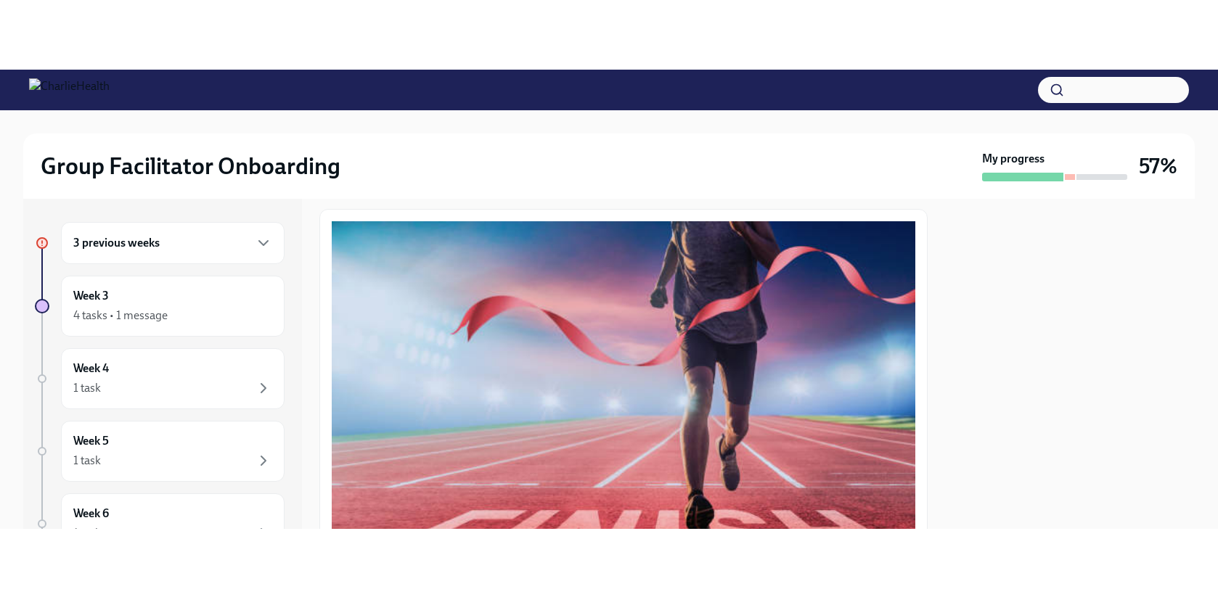
scroll to position [89, 0]
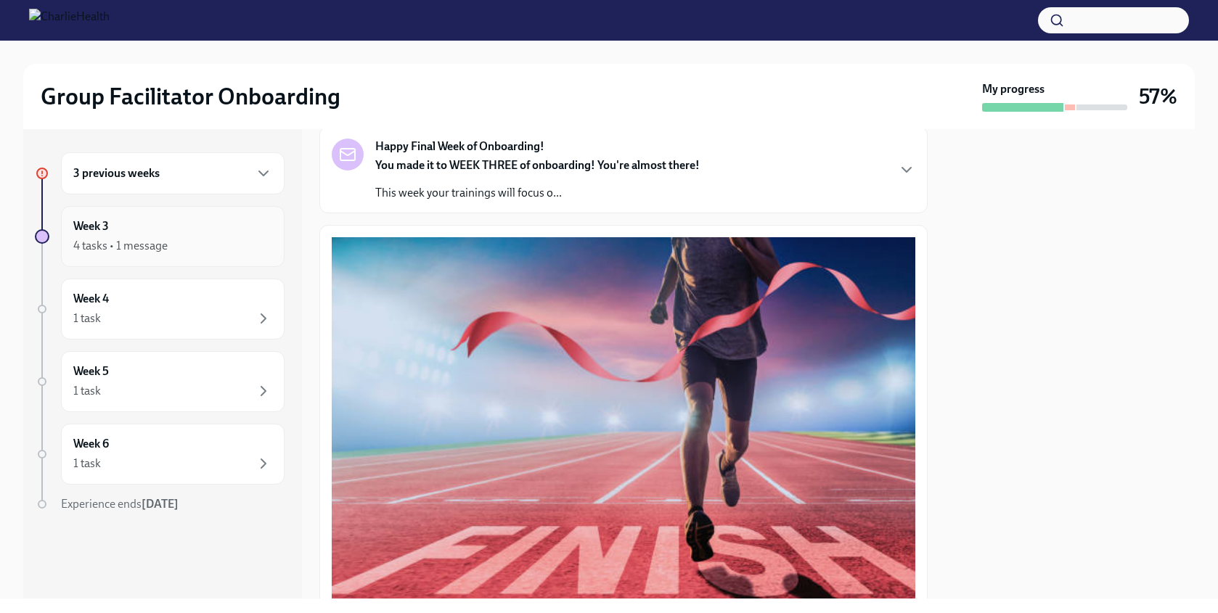
click at [211, 232] on div "Week 3 4 tasks • 1 message" at bounding box center [172, 236] width 199 height 36
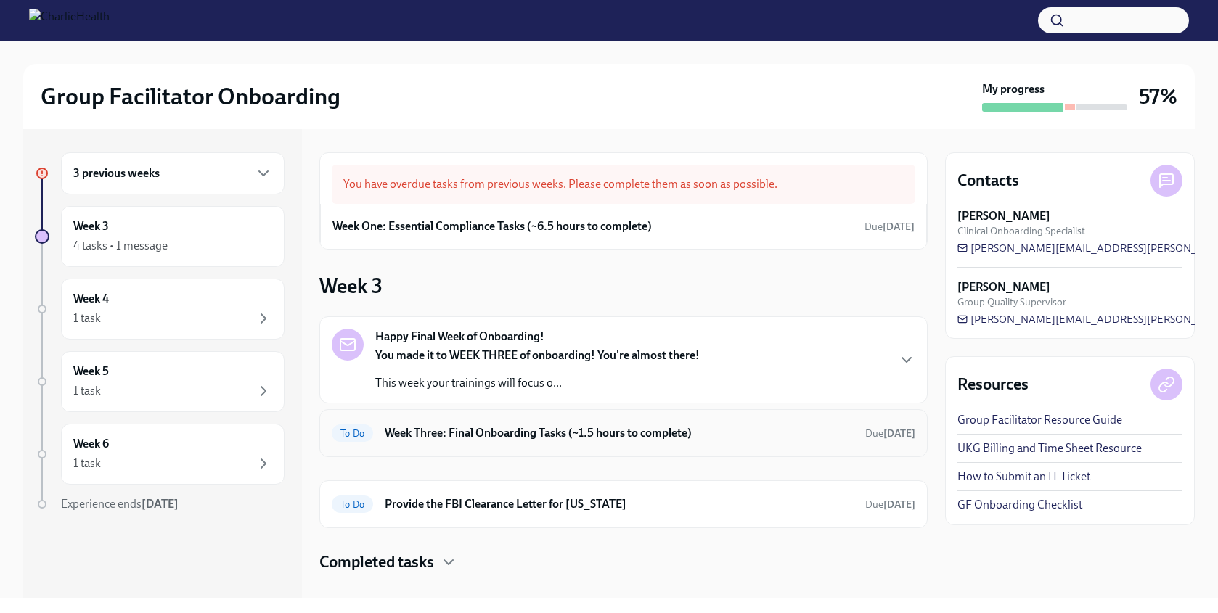
click at [641, 432] on h6 "Week Three: Final Onboarding Tasks (~1.5 hours to complete)" at bounding box center [619, 433] width 469 height 16
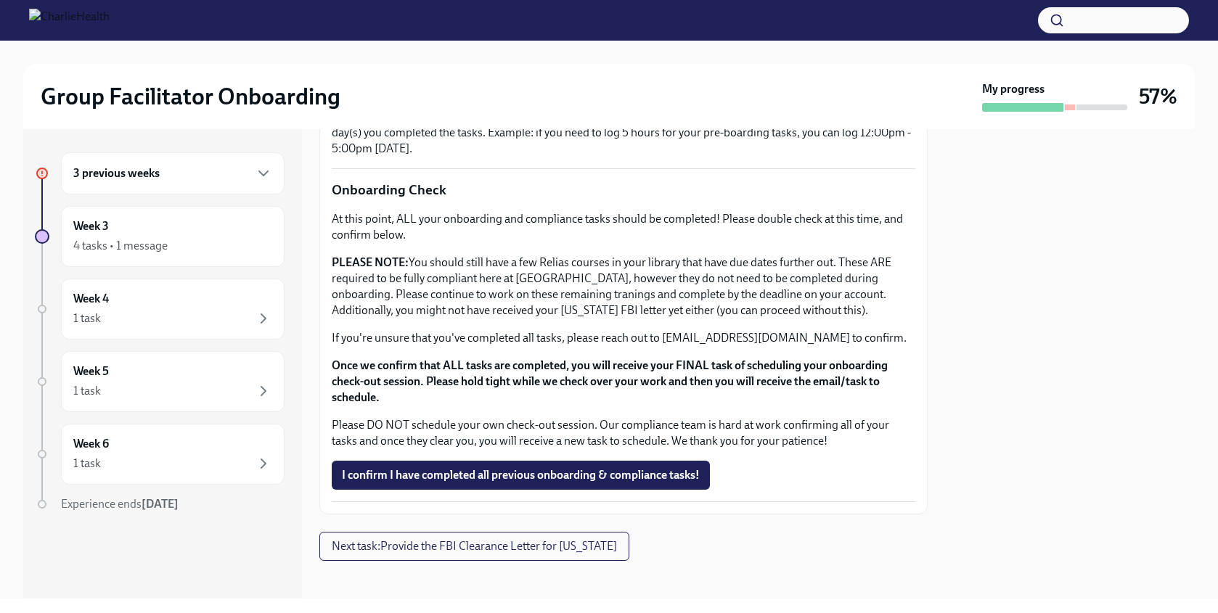
scroll to position [1165, 0]
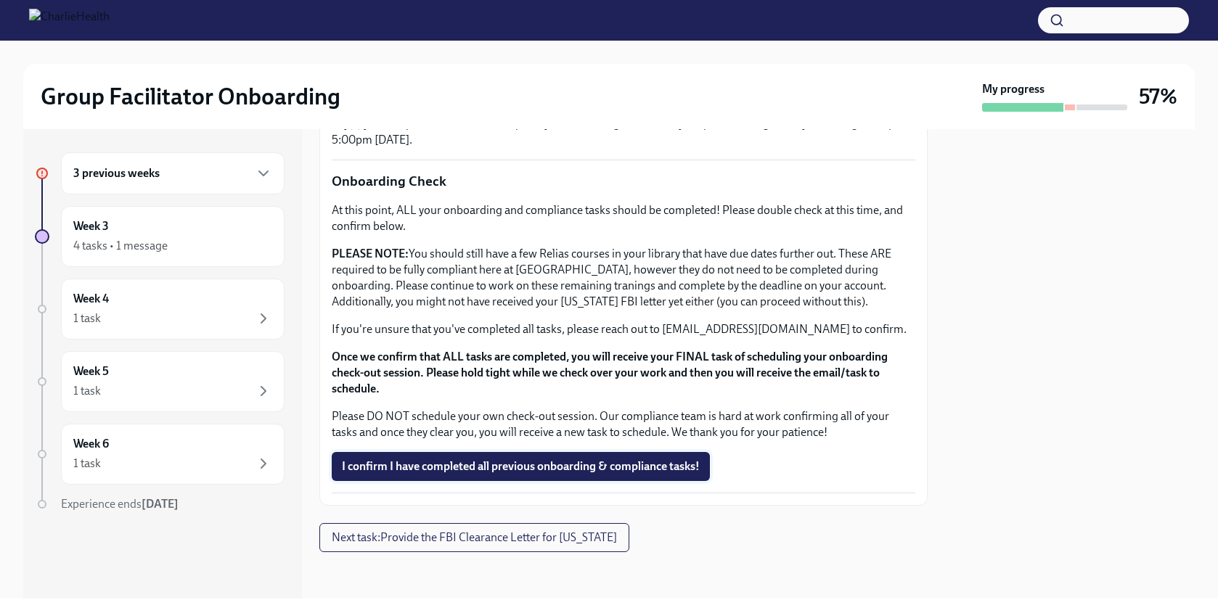
click at [599, 469] on span "I confirm I have completed all previous onboarding & compliance tasks!" at bounding box center [521, 466] width 358 height 15
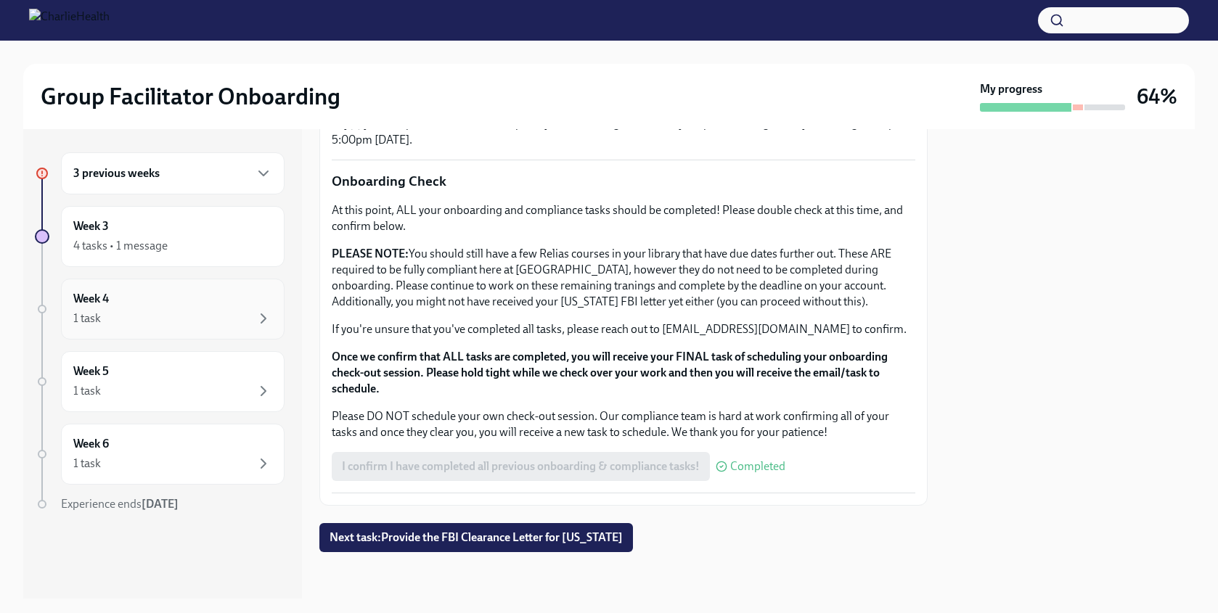
click at [192, 308] on div "Week 4 1 task" at bounding box center [172, 309] width 199 height 36
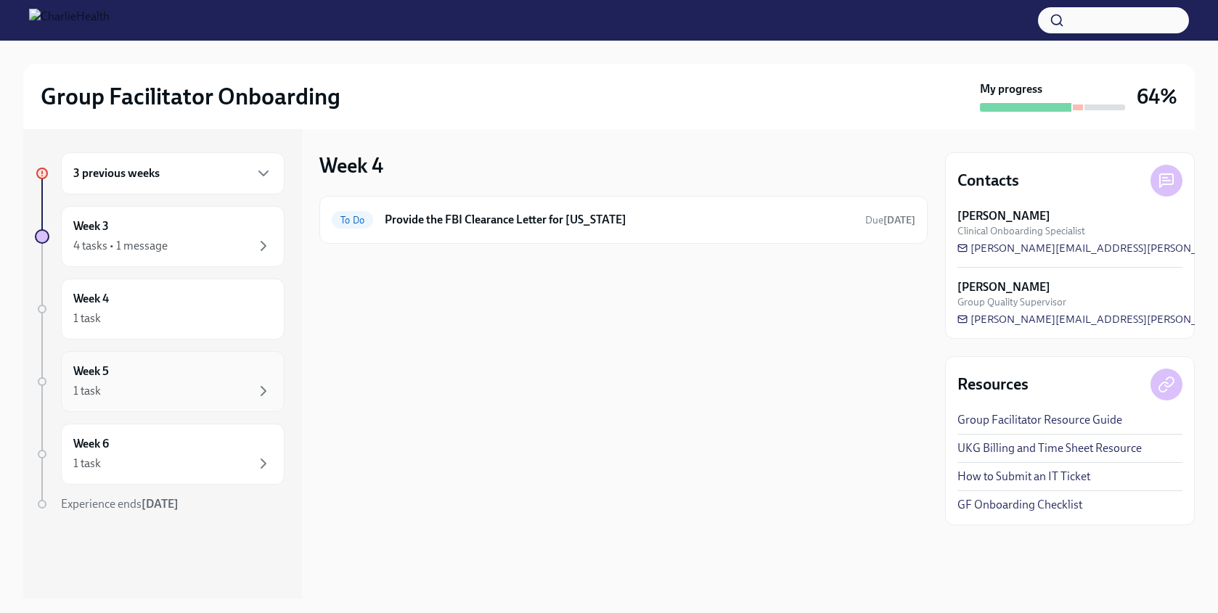
click at [232, 387] on div "1 task" at bounding box center [172, 390] width 199 height 17
click at [253, 380] on div "Week 5 1 task" at bounding box center [172, 382] width 199 height 36
click at [230, 468] on div "1 task" at bounding box center [172, 463] width 199 height 17
click at [176, 247] on div "4 tasks • 1 message" at bounding box center [172, 245] width 199 height 17
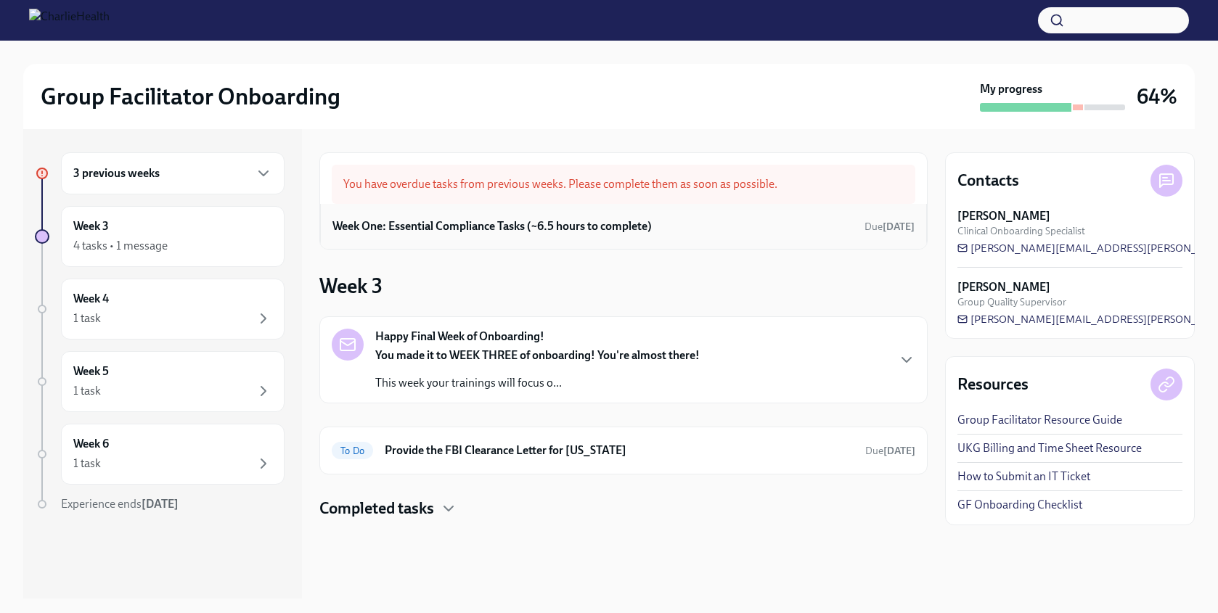
click at [567, 222] on h6 "Week One: Essential Compliance Tasks (~6.5 hours to complete)" at bounding box center [491, 226] width 319 height 16
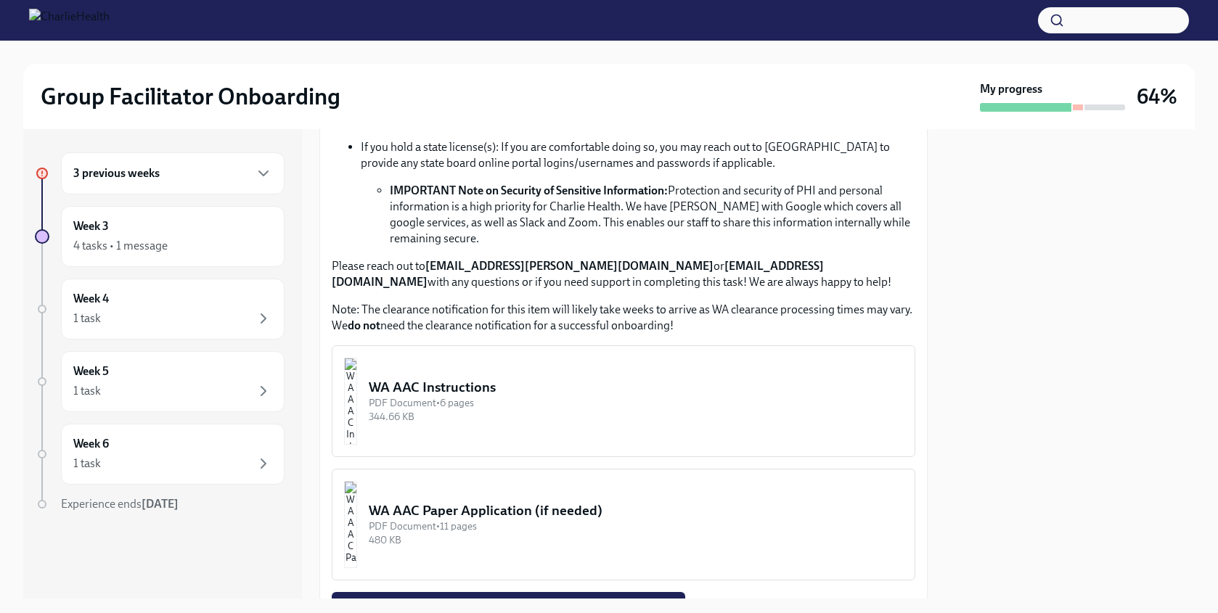
scroll to position [1003, 0]
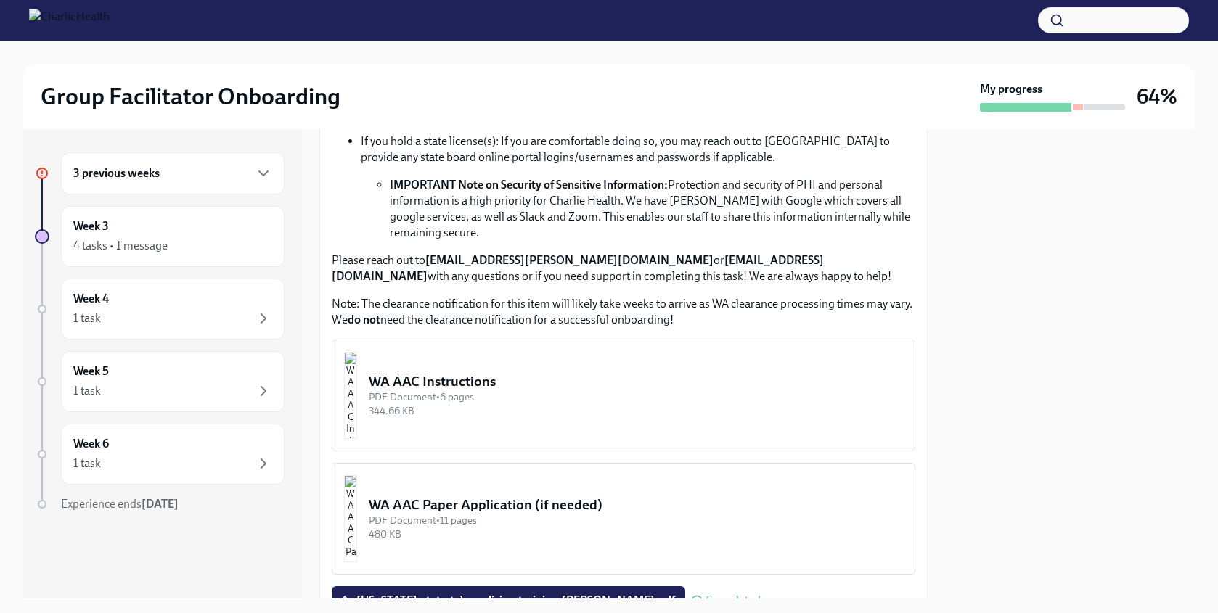
click at [357, 379] on img "button" at bounding box center [350, 395] width 13 height 87
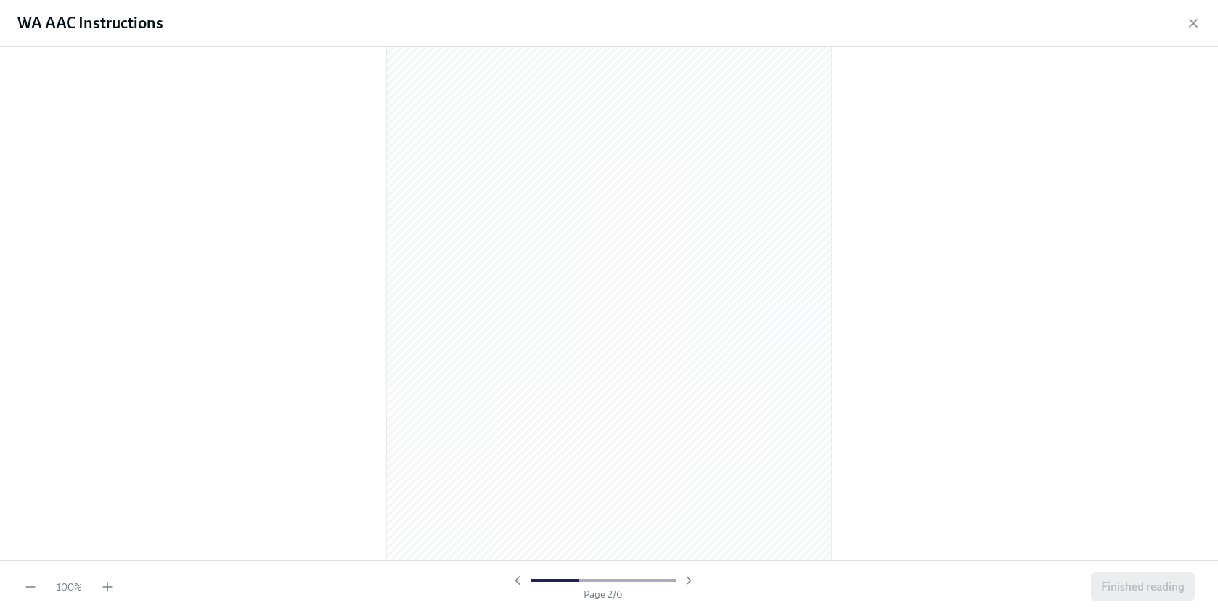
scroll to position [667, 0]
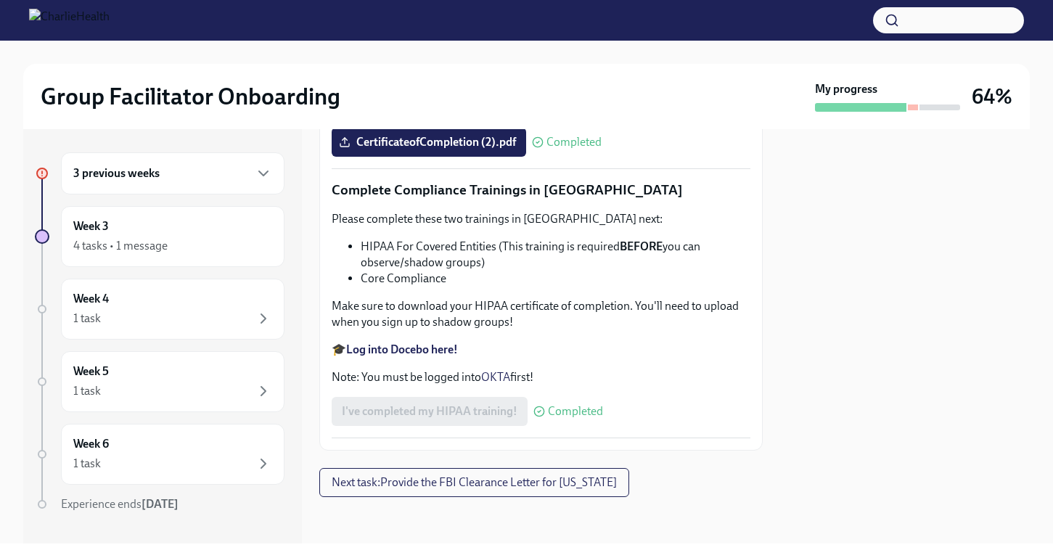
scroll to position [3473, 0]
